Goal: Find specific page/section: Find specific page/section

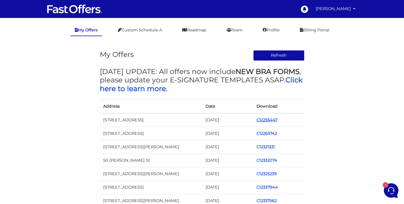
click at [270, 118] on link "C12255447" at bounding box center [267, 120] width 21 height 5
click at [263, 121] on link "C12255447" at bounding box center [267, 120] width 21 height 5
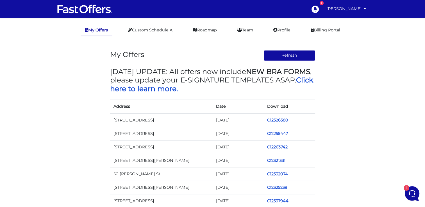
click at [270, 120] on link "C12326380" at bounding box center [277, 120] width 21 height 5
